Goal: Check status: Check status

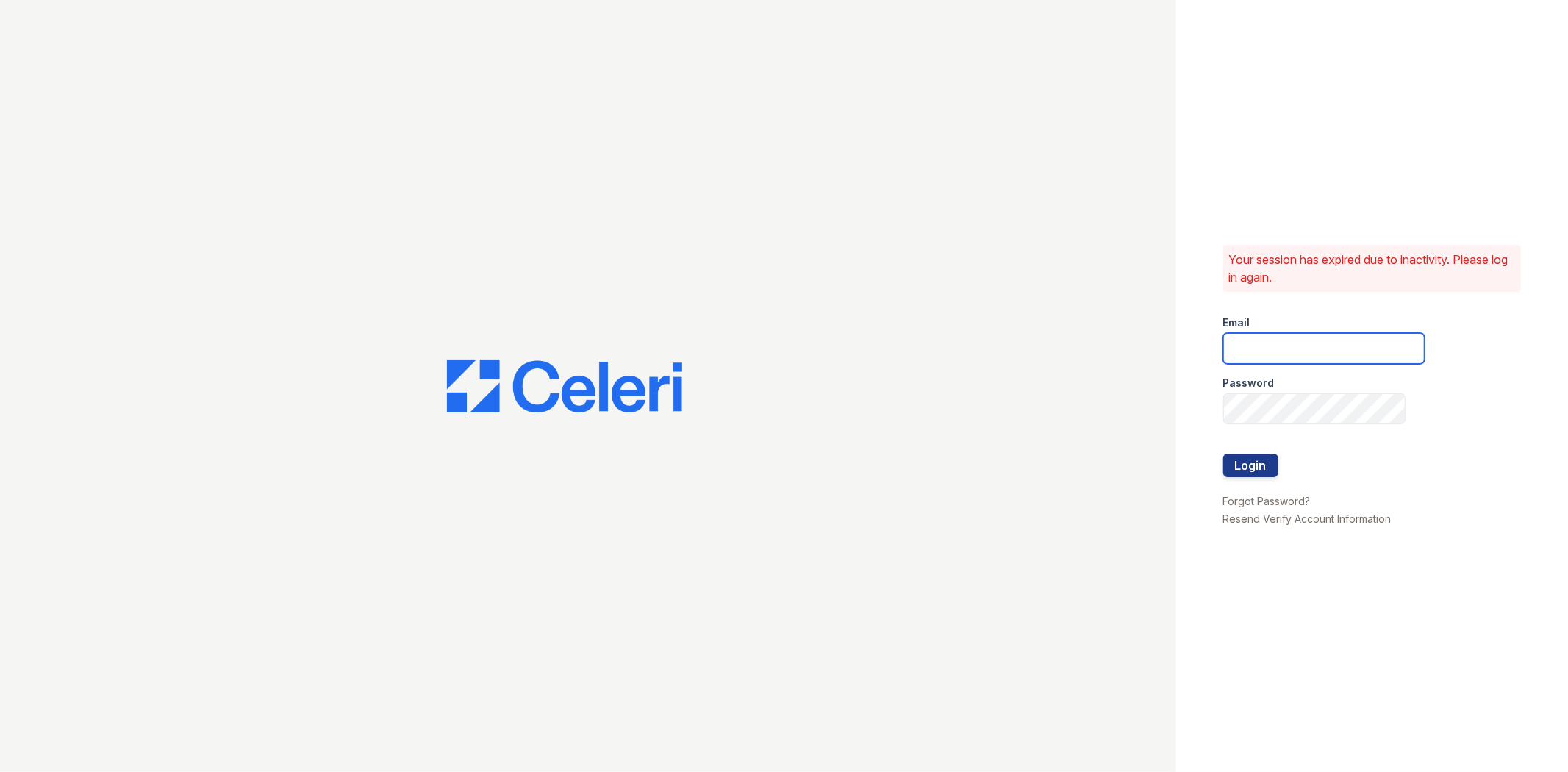
click at [1361, 355] on input "email" at bounding box center [1324, 348] width 202 height 31
type input "[EMAIL_ADDRESS][DOMAIN_NAME]"
click at [1223, 453] on button "Login" at bounding box center [1250, 465] width 55 height 23
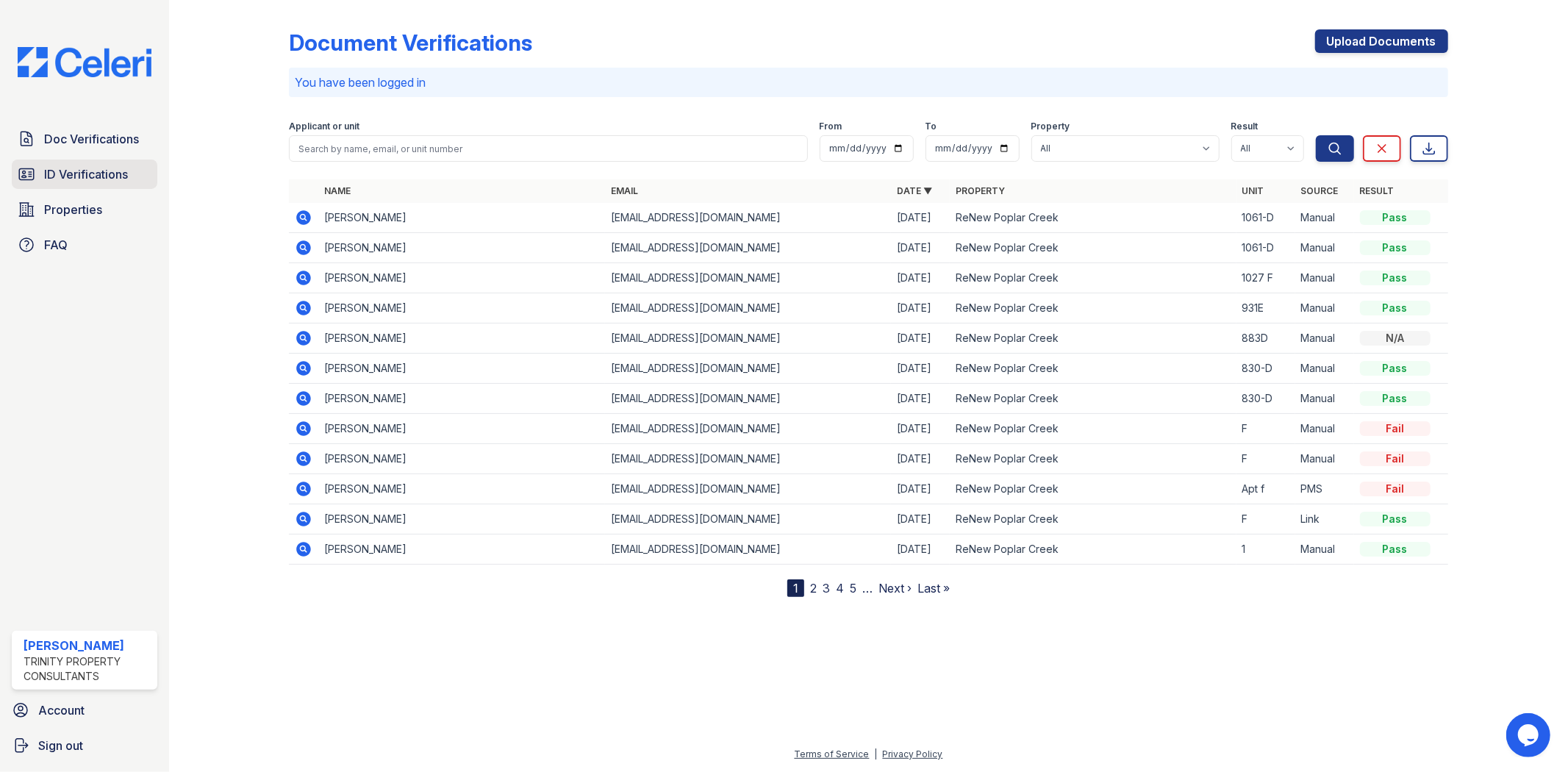
click at [63, 166] on span "ID Verifications" at bounding box center [85, 175] width 84 height 18
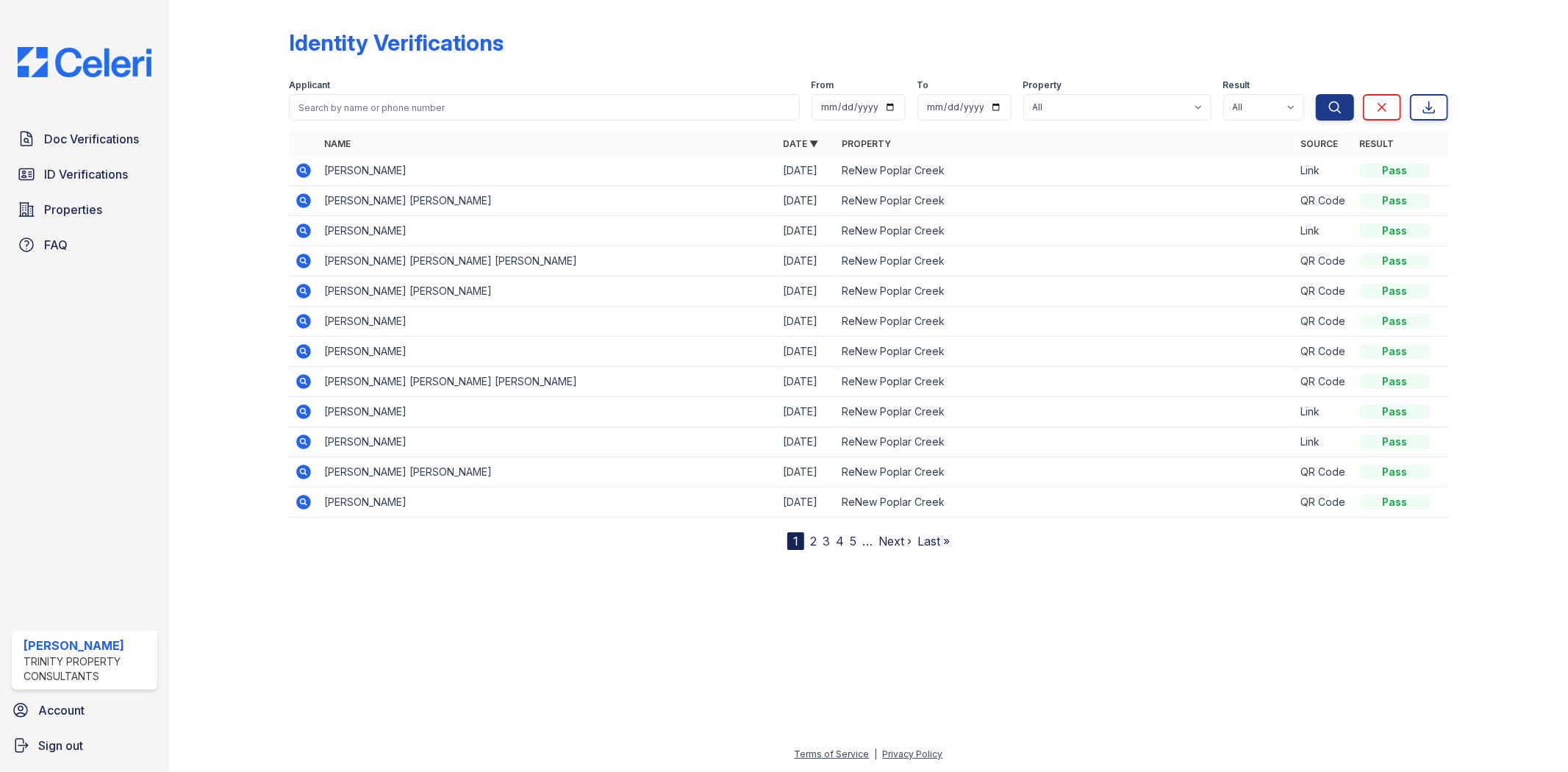
click at [297, 169] on icon at bounding box center [304, 170] width 14 height 14
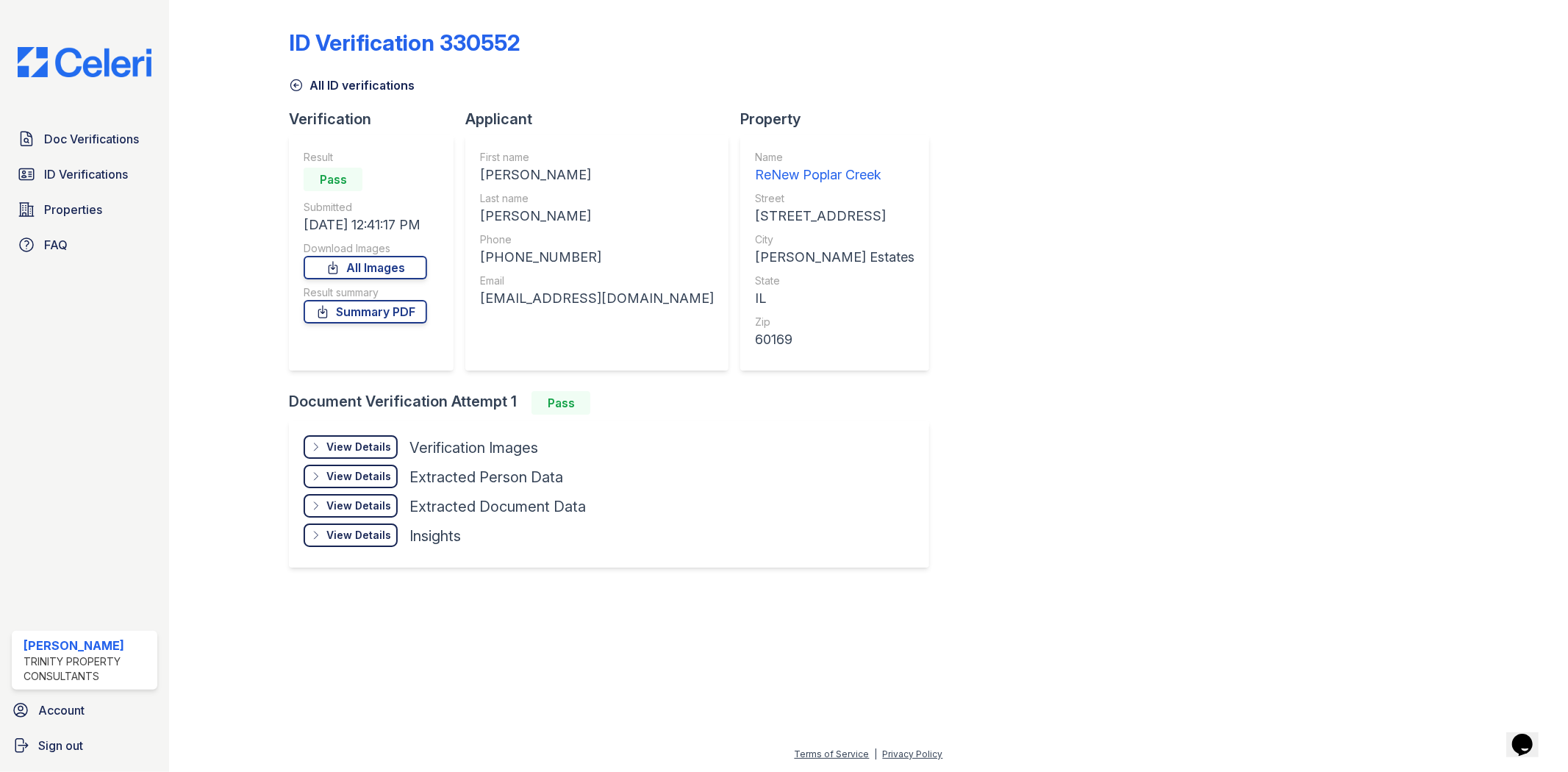
click at [352, 441] on div "View Details" at bounding box center [359, 447] width 65 height 14
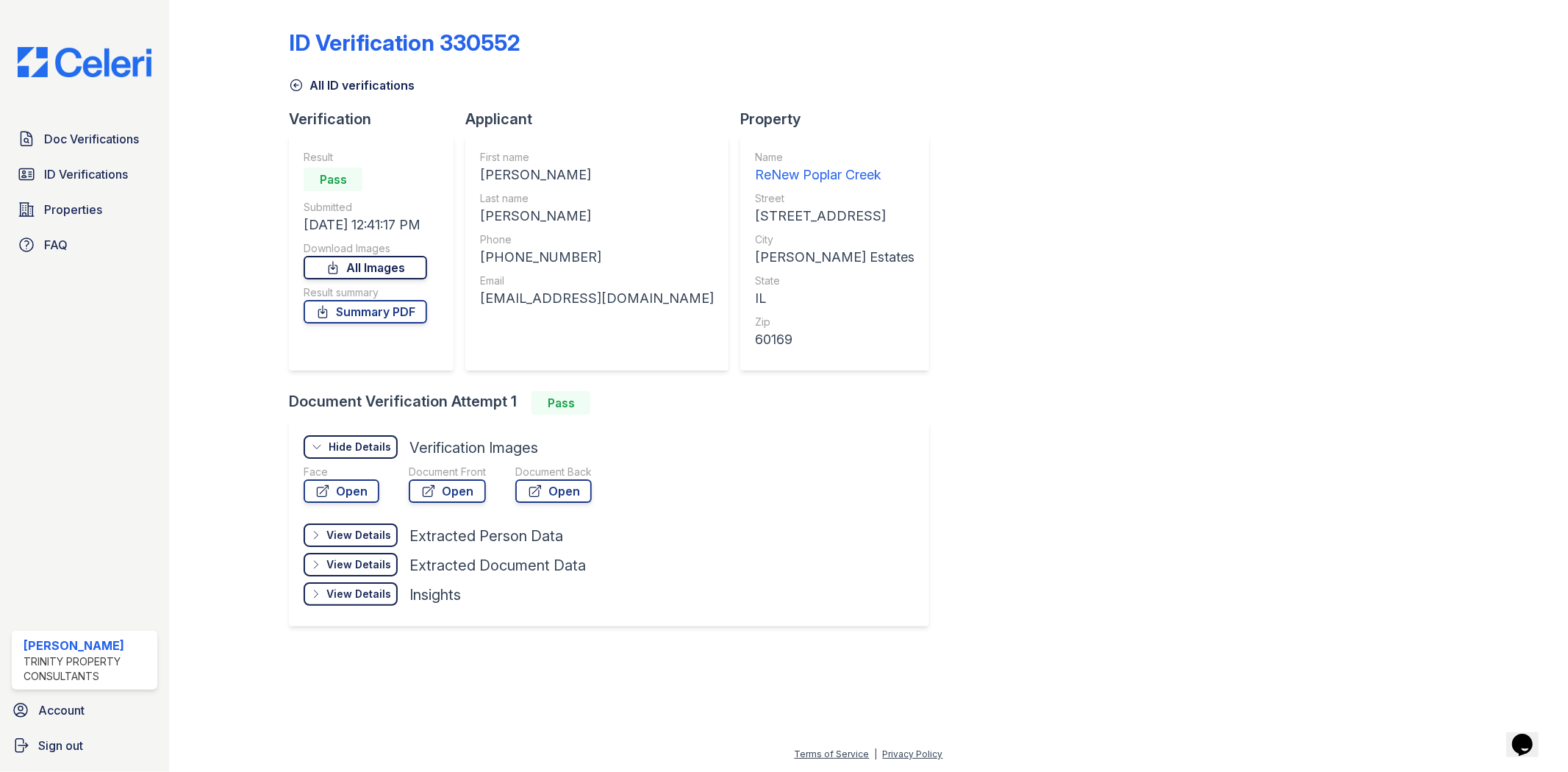
click at [356, 264] on link "All Images" at bounding box center [365, 267] width 123 height 23
click at [365, 306] on link "Summary PDF" at bounding box center [365, 311] width 123 height 23
click at [94, 177] on span "ID Verifications" at bounding box center [85, 175] width 84 height 18
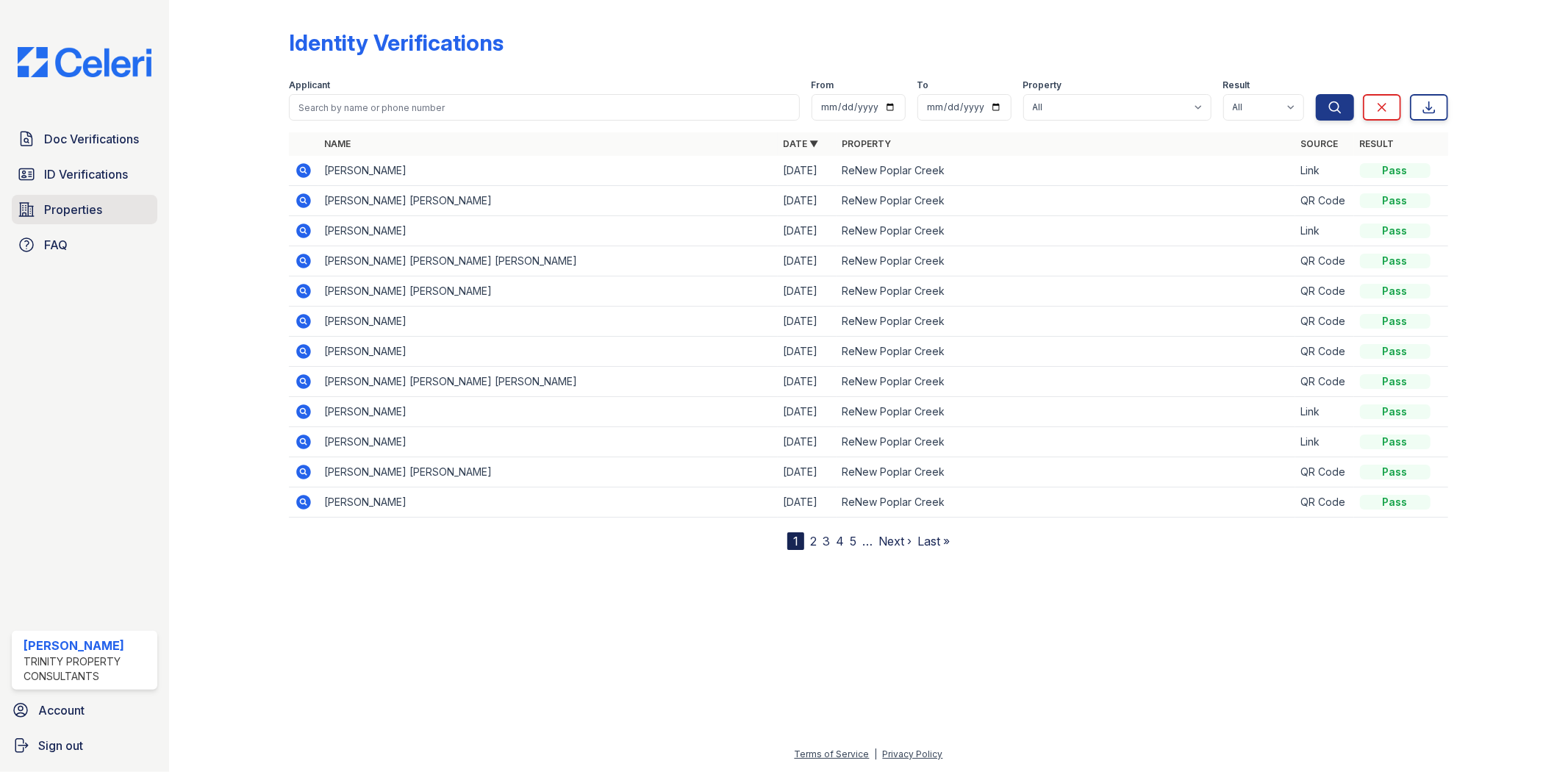
click at [76, 208] on span "Properties" at bounding box center [73, 210] width 58 height 18
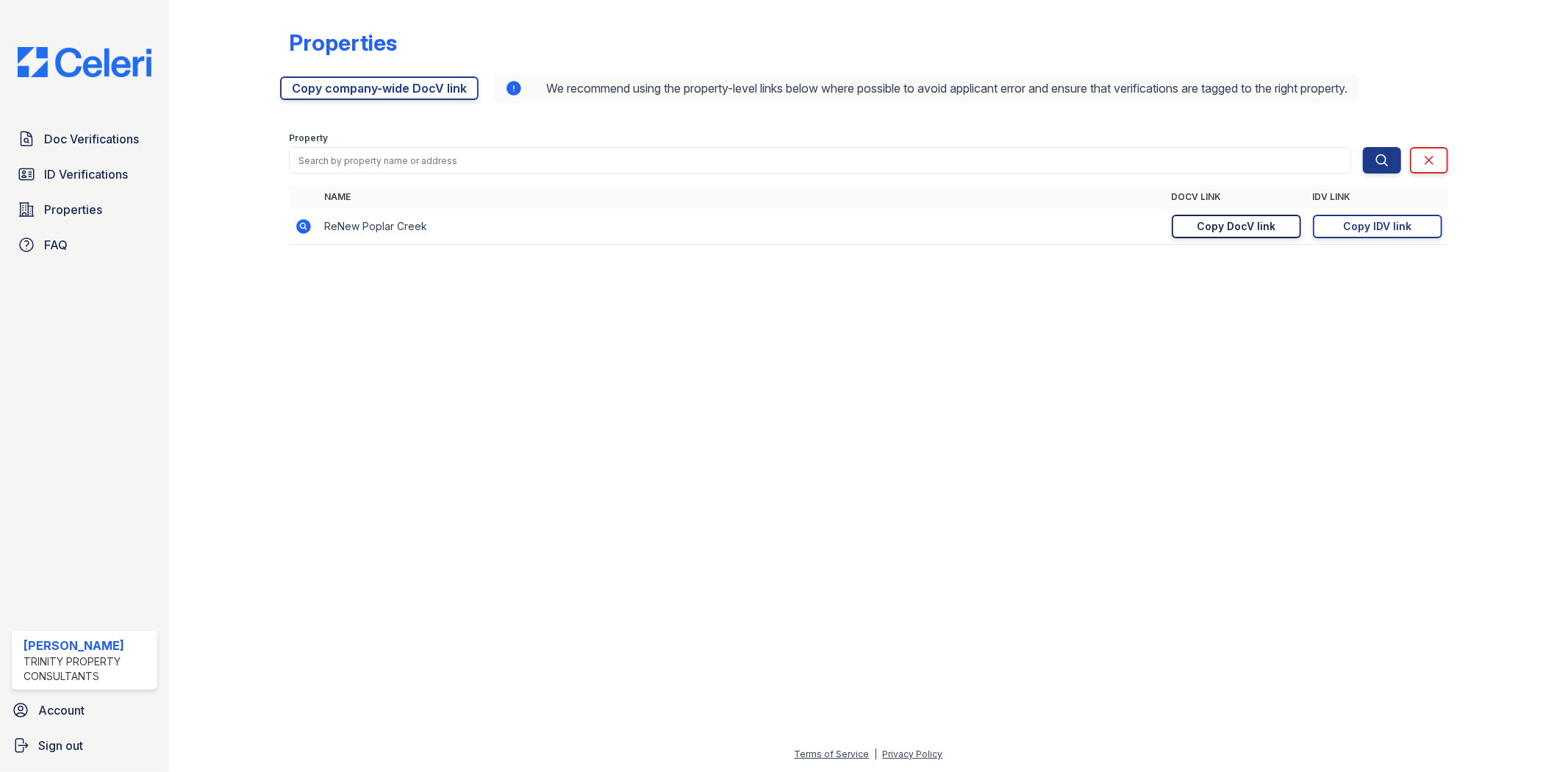
click at [1214, 227] on div "Copy DocV link" at bounding box center [1235, 227] width 78 height 14
click at [1349, 228] on div "Copy IDV link" at bounding box center [1377, 227] width 68 height 14
click at [70, 163] on link "ID Verifications" at bounding box center [85, 174] width 146 height 30
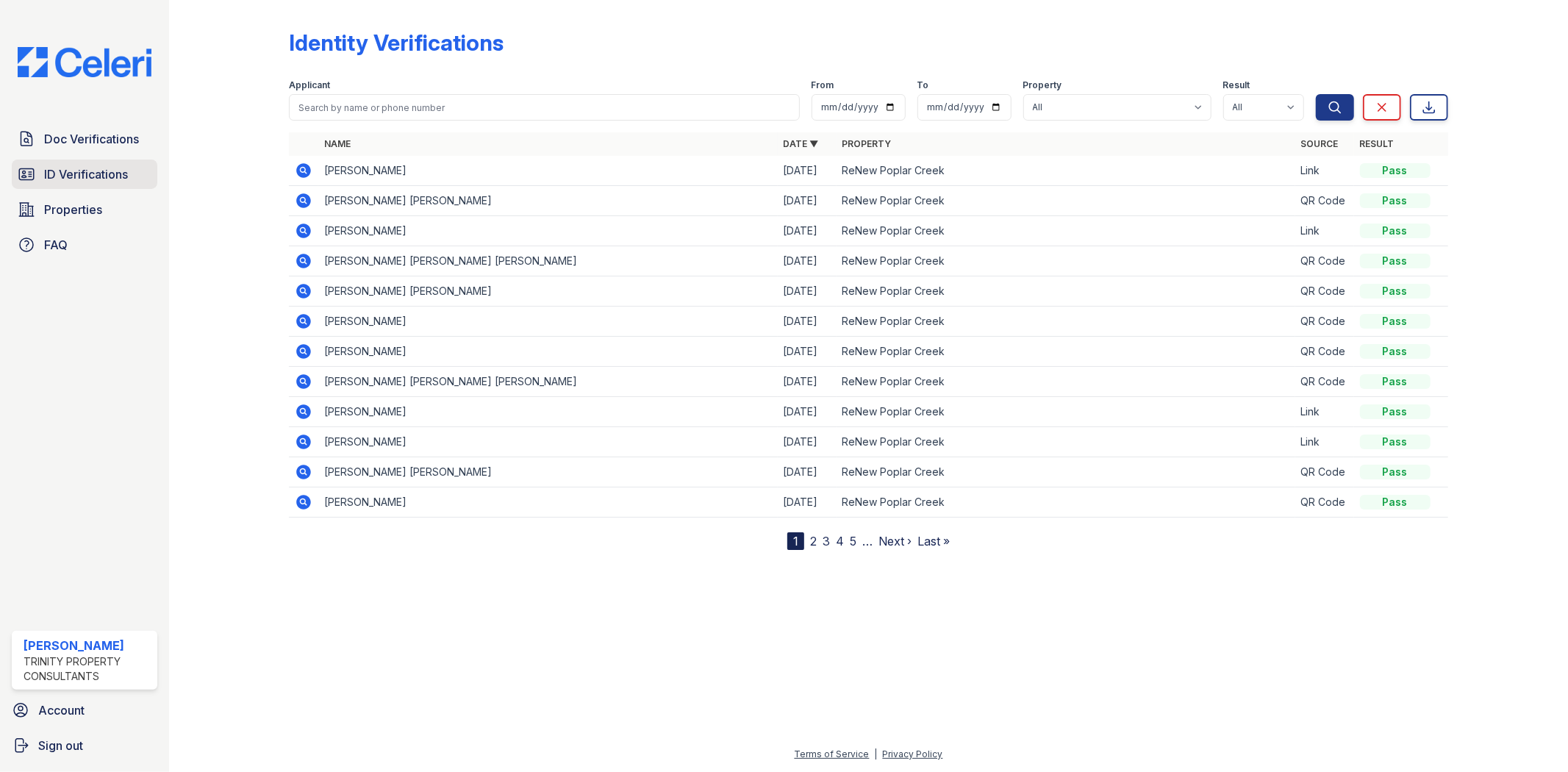
click at [103, 172] on span "ID Verifications" at bounding box center [85, 175] width 84 height 18
click at [44, 169] on span "ID Verifications" at bounding box center [85, 175] width 84 height 18
click at [811, 542] on link "2" at bounding box center [813, 541] width 6 height 14
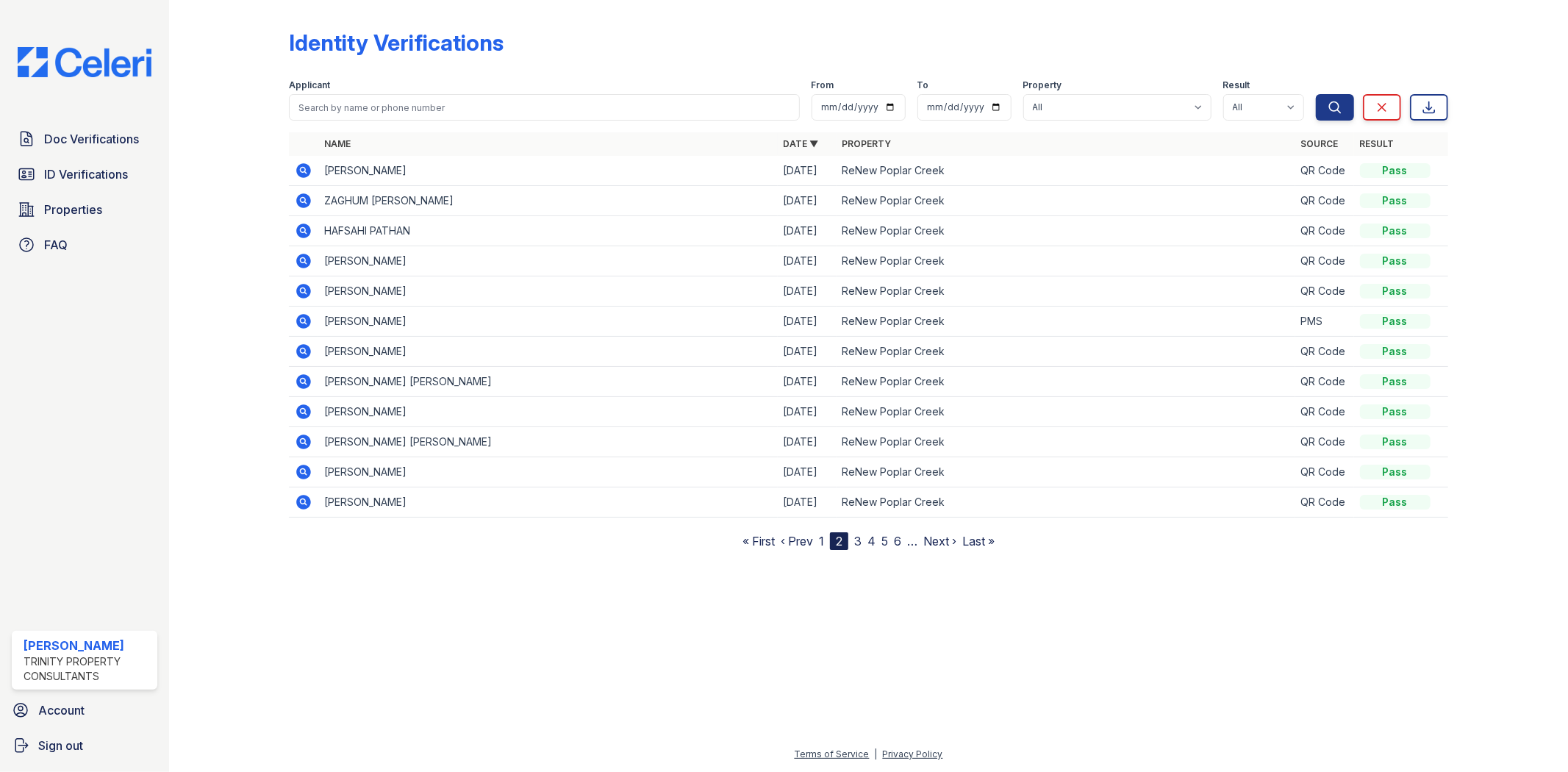
click at [304, 230] on icon at bounding box center [303, 229] width 4 height 4
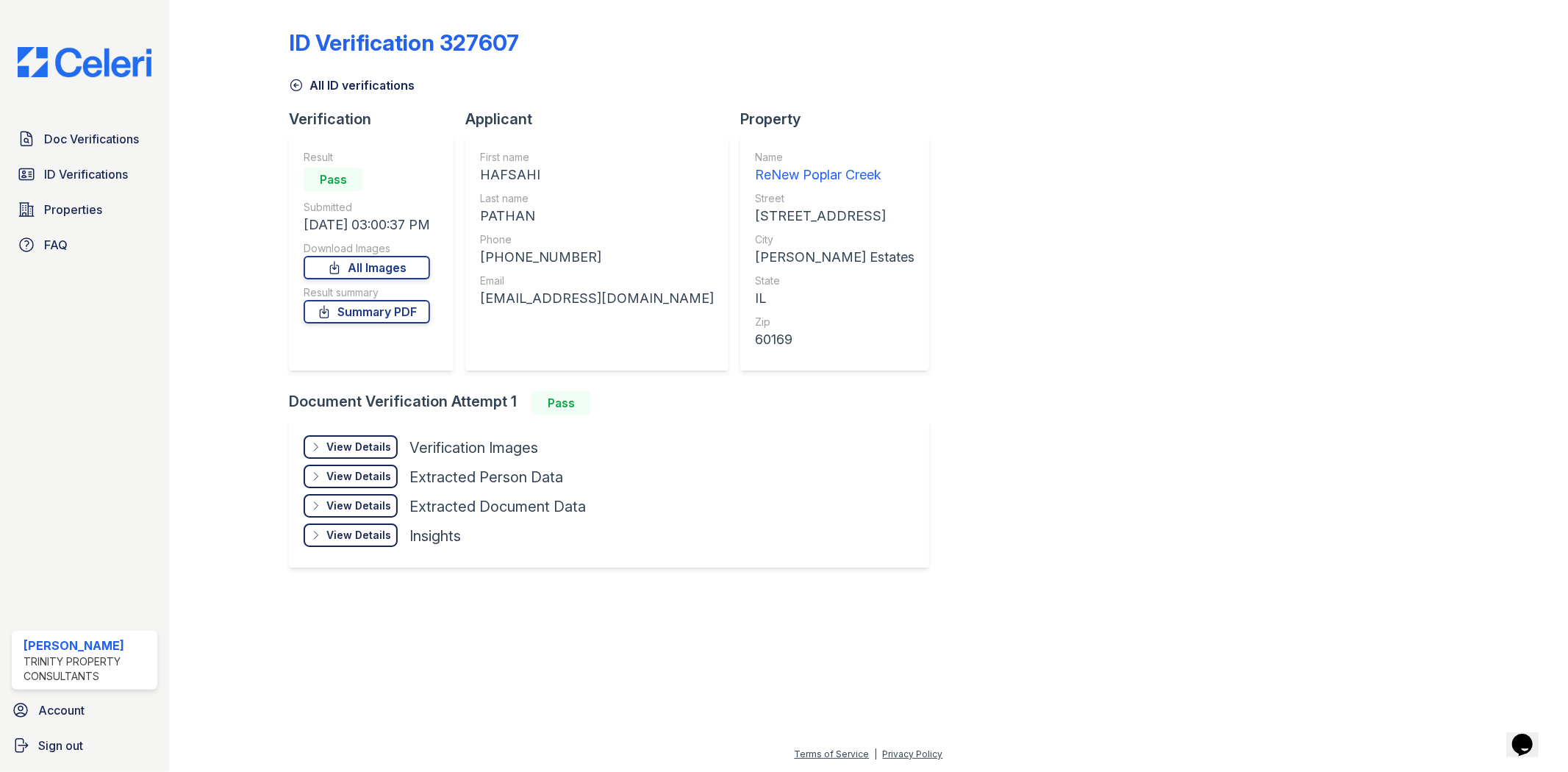
click at [351, 447] on div "View Details" at bounding box center [359, 447] width 65 height 14
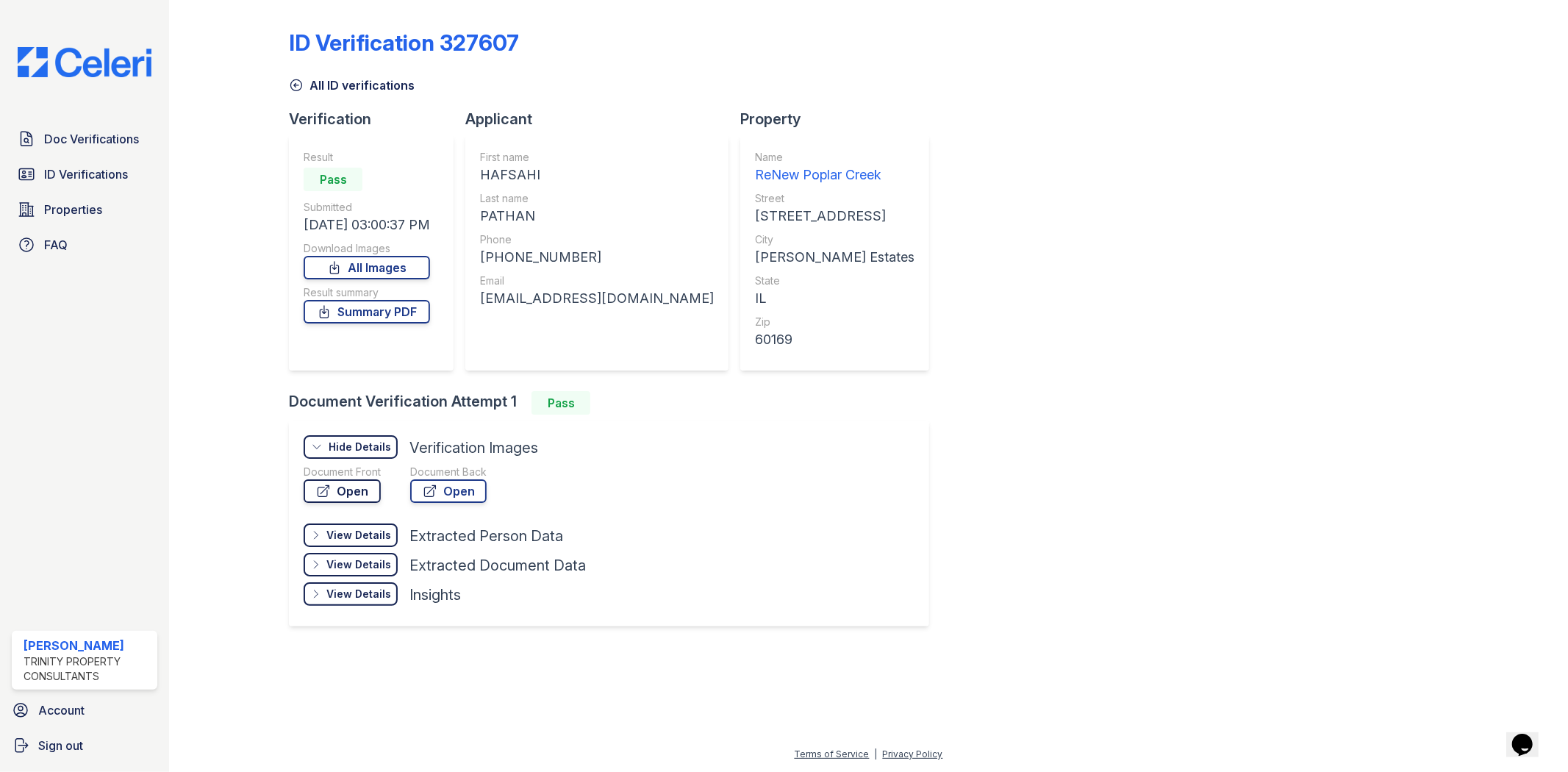
click at [373, 487] on link "Open" at bounding box center [343, 491] width 77 height 23
drag, startPoint x: 486, startPoint y: 297, endPoint x: 641, endPoint y: 300, distance: 155.0
click at [641, 300] on div "First name HAFSAHI Last name PATHAN Phone +12248301816 Email hipathan93@gmail.c…" at bounding box center [596, 253] width 264 height 236
copy div "hipathan93@gmail.com"
click at [612, 303] on div "hipathan93@gmail.com" at bounding box center [597, 298] width 234 height 21
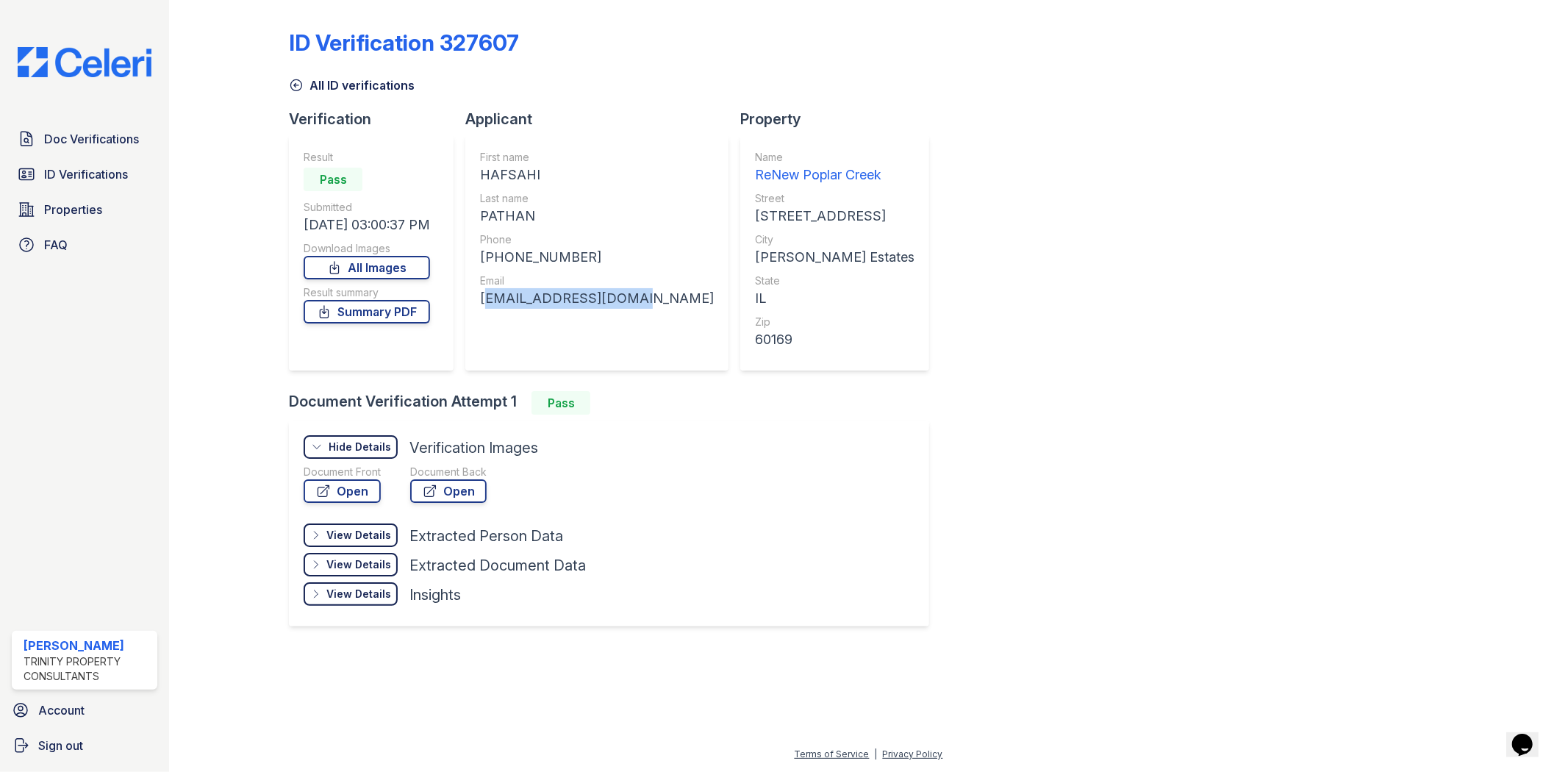
drag, startPoint x: 633, startPoint y: 297, endPoint x: 481, endPoint y: 302, distance: 152.1
click at [481, 302] on div "First name HAFSAHI Last name PATHAN Phone +12248301816 Email hipathan93@gmail.c…" at bounding box center [596, 253] width 264 height 236
copy div "hipathan93@gmail.com"
